Goal: Information Seeking & Learning: Learn about a topic

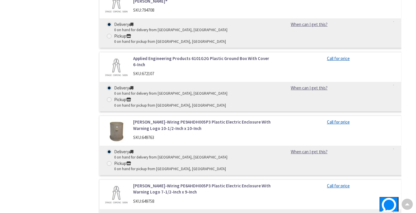
scroll to position [593, 0]
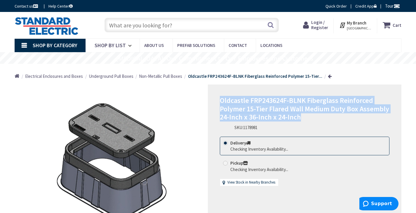
drag, startPoint x: 220, startPoint y: 93, endPoint x: 278, endPoint y: 111, distance: 60.1
click at [316, 111] on h1 "Oldcastle FRP243624F-BLNK Fiberglass Reinforced Polymer 15-Tier Flared Wall Med…" at bounding box center [304, 109] width 169 height 25
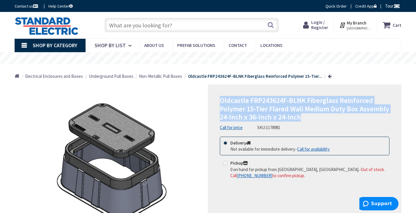
copy span "Oldcastle FRP243624F-BLNK Fiberglass Reinforced Polymer 15-Tier Flared Wall Med…"
